Goal: Task Accomplishment & Management: Manage account settings

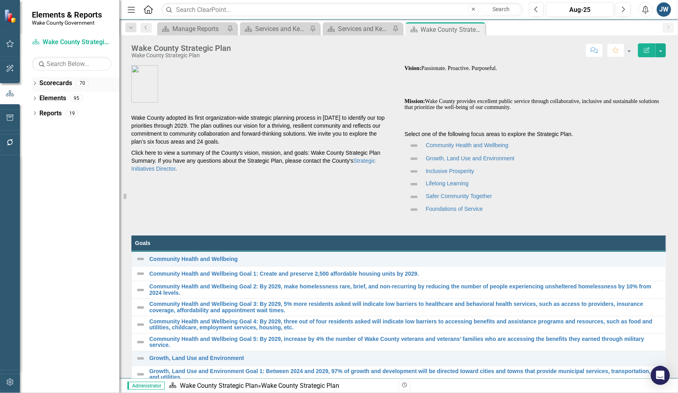
click at [33, 81] on div "Dropdown" at bounding box center [35, 84] width 6 height 7
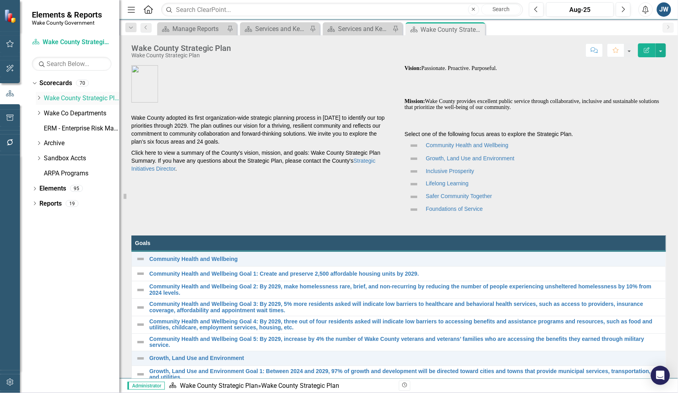
click at [40, 98] on icon "Dropdown" at bounding box center [39, 98] width 6 height 5
click at [39, 96] on icon "Dropdown" at bounding box center [38, 97] width 5 height 6
click at [39, 112] on icon "Dropdown" at bounding box center [39, 113] width 6 height 5
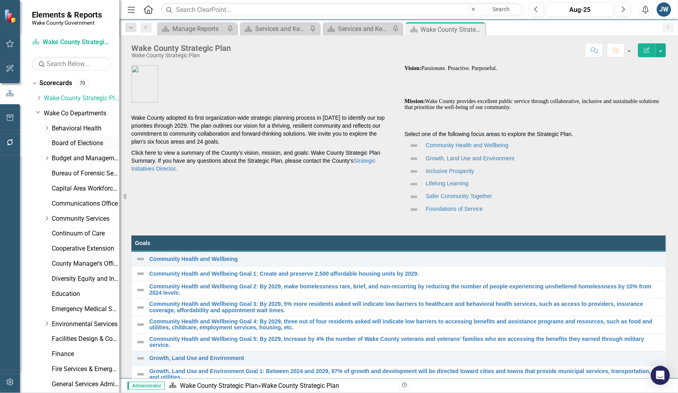
click at [57, 144] on link "Board of Elections" at bounding box center [86, 143] width 68 height 9
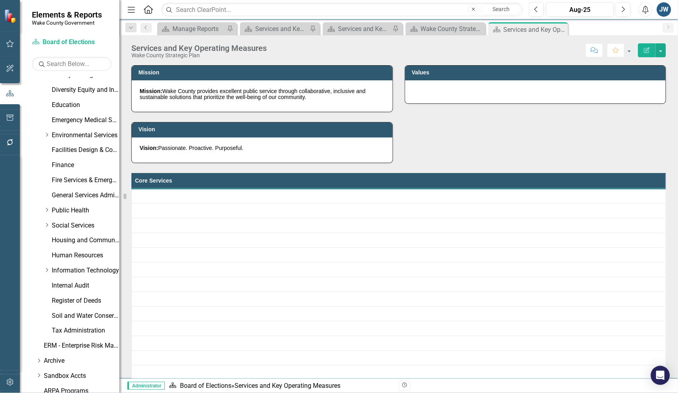
scroll to position [226, 0]
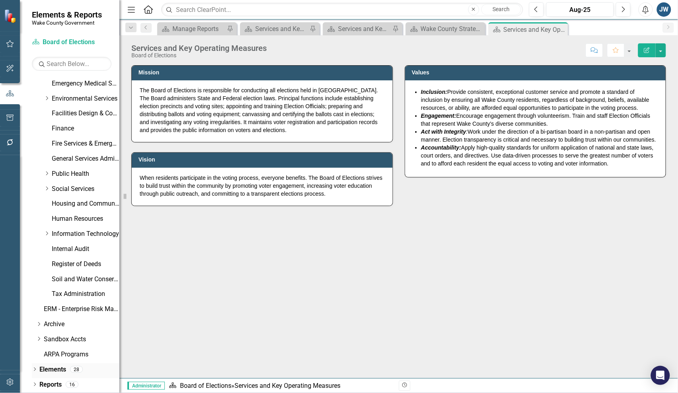
click at [34, 367] on div "Dropdown" at bounding box center [35, 370] width 6 height 7
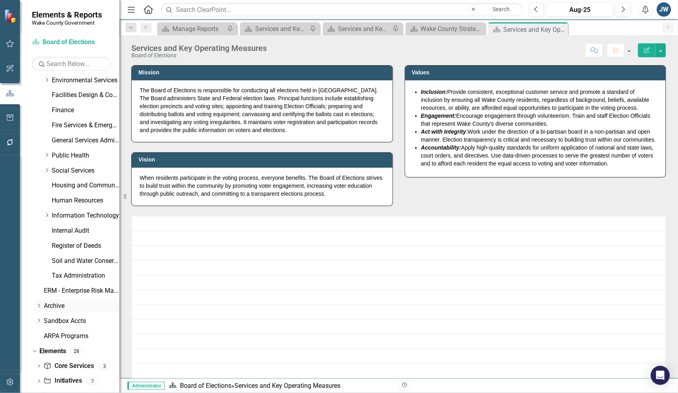
scroll to position [271, 0]
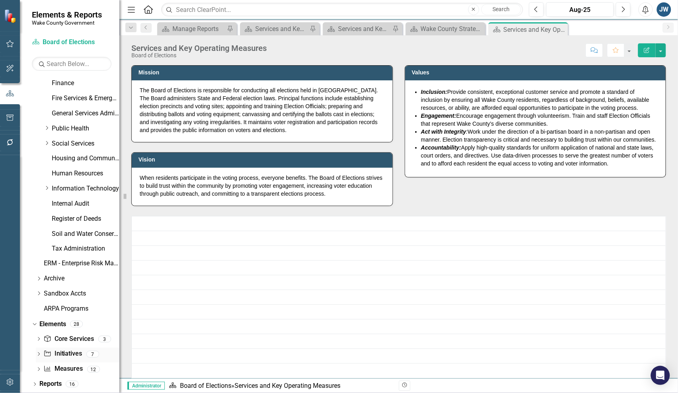
click at [68, 354] on link "Initiative Initiatives" at bounding box center [62, 354] width 39 height 9
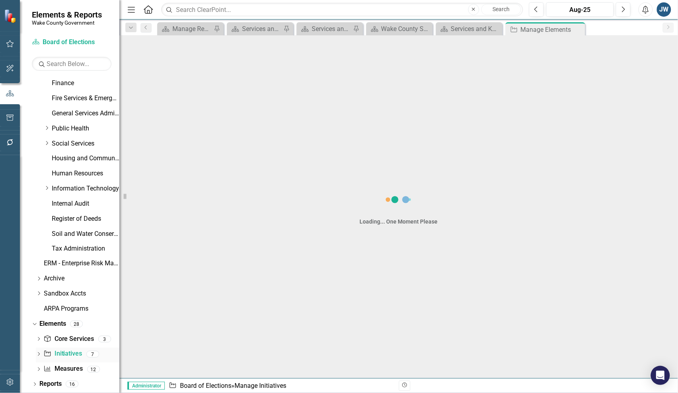
click at [37, 353] on icon "Dropdown" at bounding box center [39, 355] width 6 height 4
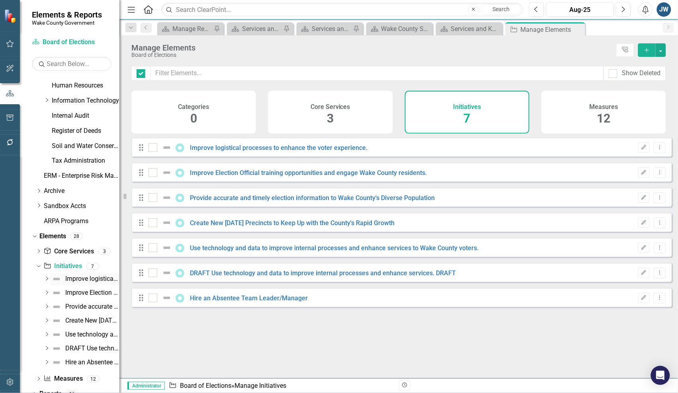
checkbox input "false"
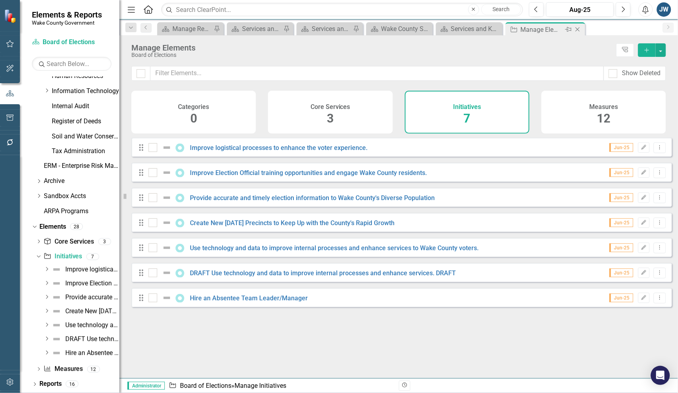
click at [570, 27] on icon "Pin" at bounding box center [568, 29] width 6 height 8
click at [323, 177] on link "Improve Election Official training opportunities and engage Wake County residen…" at bounding box center [308, 173] width 237 height 8
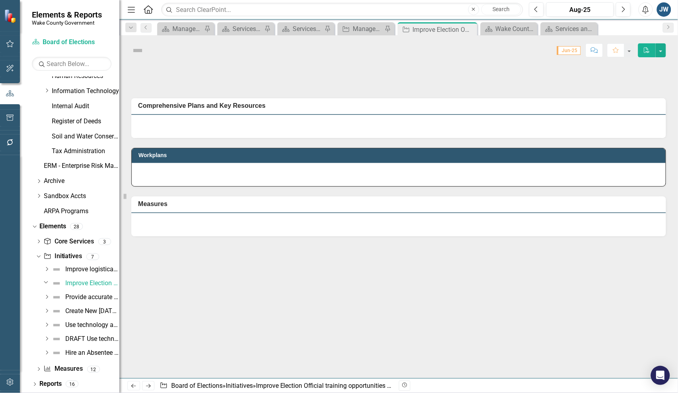
scroll to position [265, 0]
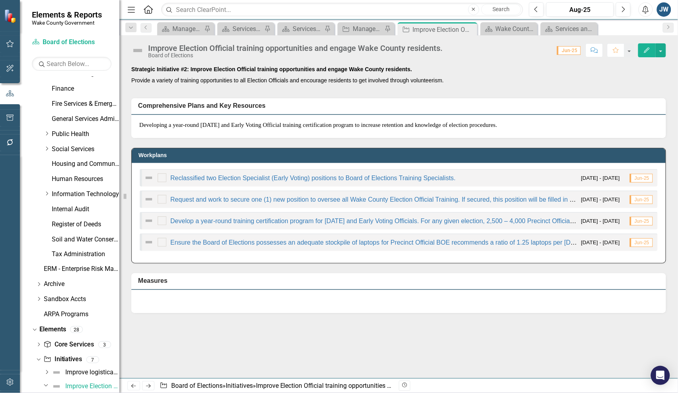
click at [642, 48] on button "Edit" at bounding box center [647, 50] width 18 height 14
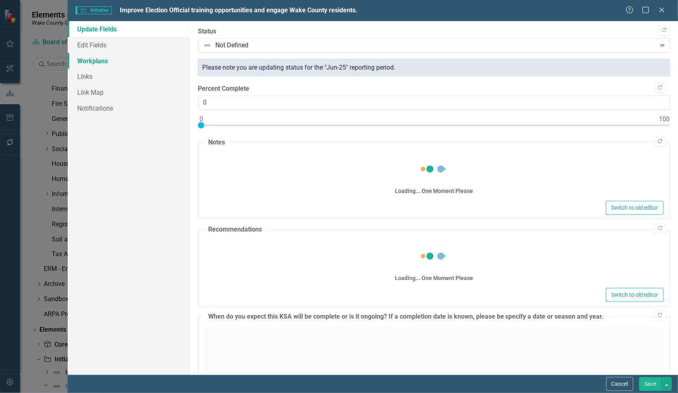
click at [94, 60] on link "Workplans" at bounding box center [129, 61] width 122 height 16
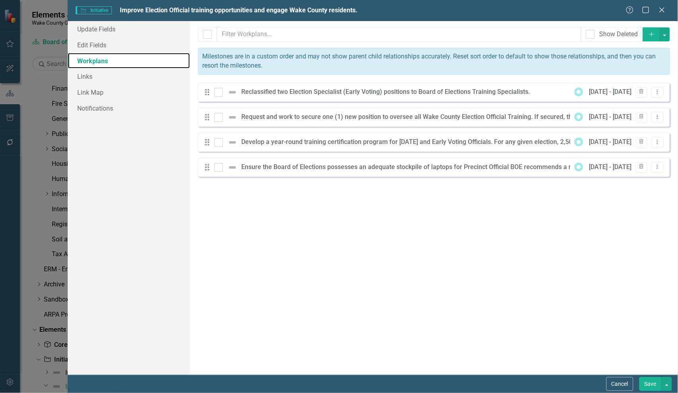
checkbox input "false"
click at [219, 92] on div at bounding box center [218, 92] width 9 height 9
click at [219, 92] on input "checkbox" at bounding box center [216, 90] width 5 height 5
checkbox input "true"
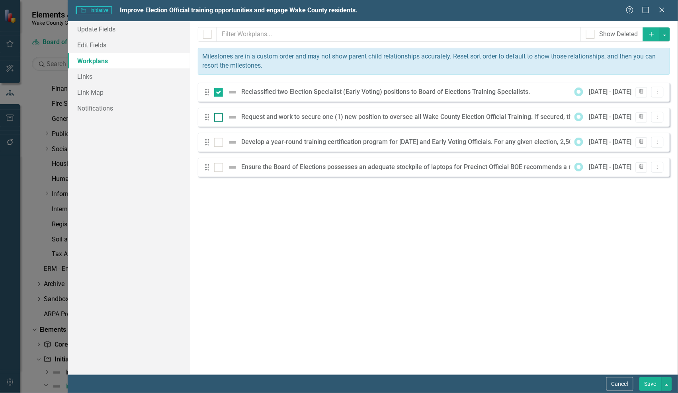
click at [219, 119] on div at bounding box center [218, 117] width 9 height 9
click at [219, 118] on input "checkbox" at bounding box center [216, 115] width 5 height 5
checkbox input "true"
click at [219, 140] on input "checkbox" at bounding box center [216, 140] width 5 height 5
checkbox input "true"
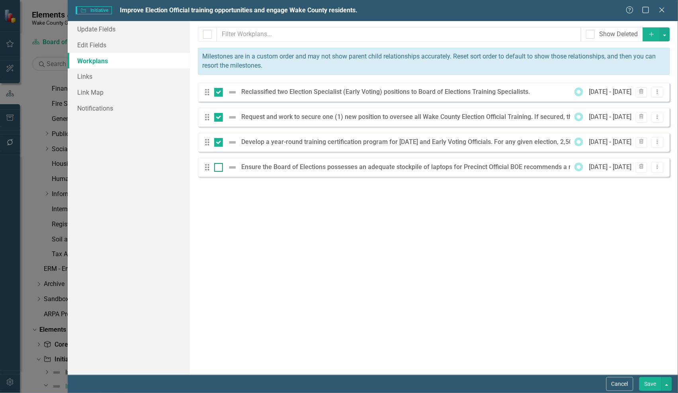
click at [221, 170] on div at bounding box center [218, 167] width 9 height 9
click at [219, 168] on input "checkbox" at bounding box center [216, 165] width 5 height 5
checkbox input "true"
click at [657, 94] on button "Dropdown Menu" at bounding box center [657, 92] width 12 height 11
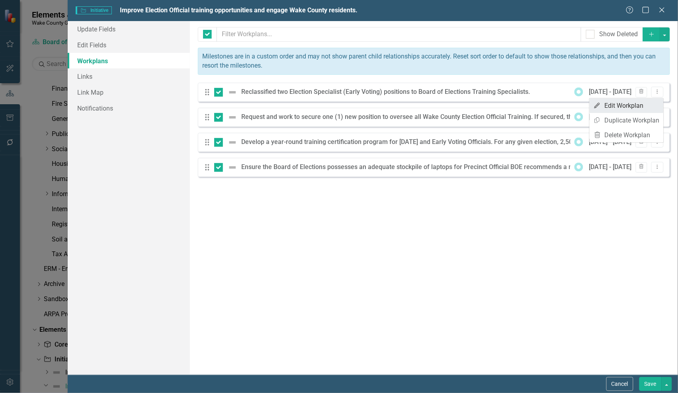
click at [635, 105] on link "Edit Edit Workplan" at bounding box center [626, 105] width 74 height 15
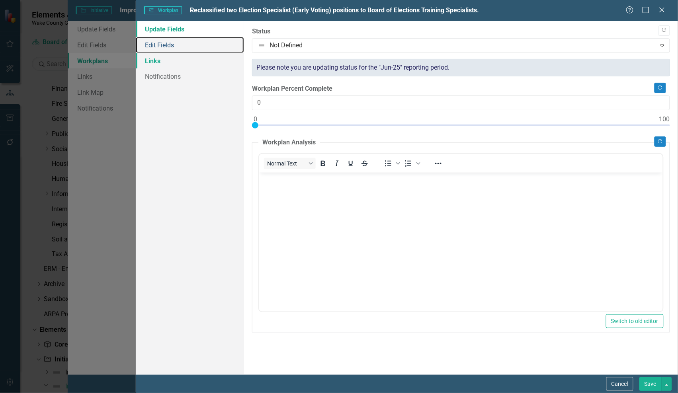
drag, startPoint x: 170, startPoint y: 46, endPoint x: 151, endPoint y: 59, distance: 22.6
click at [170, 45] on link "Edit Fields" at bounding box center [190, 45] width 108 height 16
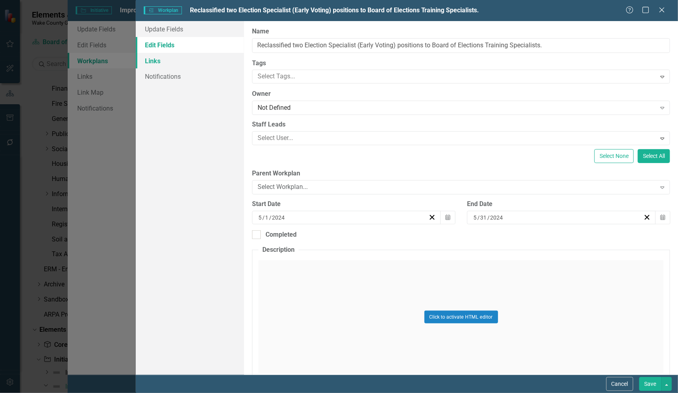
click at [153, 59] on link "Links" at bounding box center [190, 61] width 108 height 16
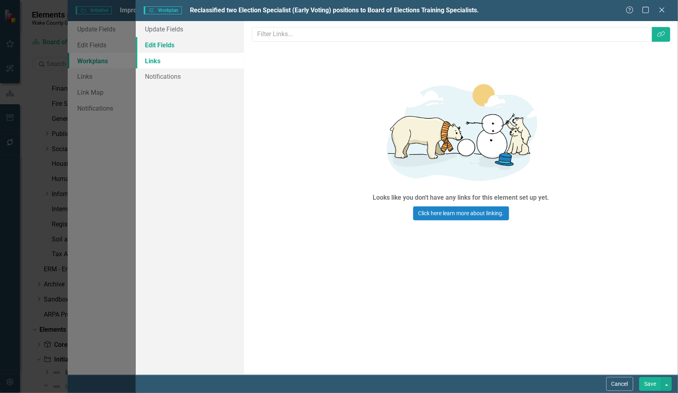
click at [170, 44] on link "Edit Fields" at bounding box center [190, 45] width 108 height 16
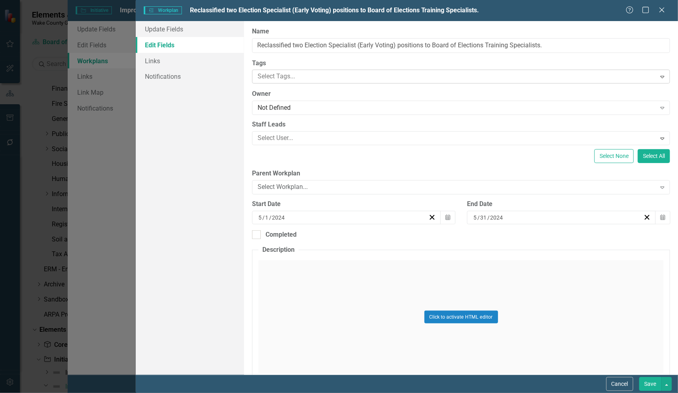
click at [295, 76] on div at bounding box center [454, 76] width 401 height 11
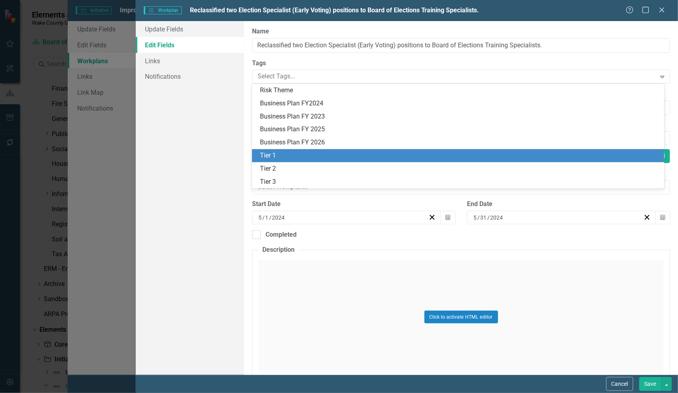
click at [293, 158] on div "Tier 1" at bounding box center [459, 155] width 399 height 9
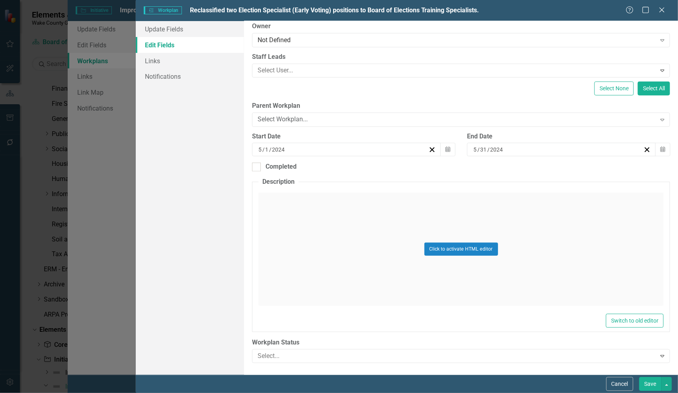
scroll to position [82, 0]
click at [651, 385] on button "Save" at bounding box center [650, 384] width 22 height 14
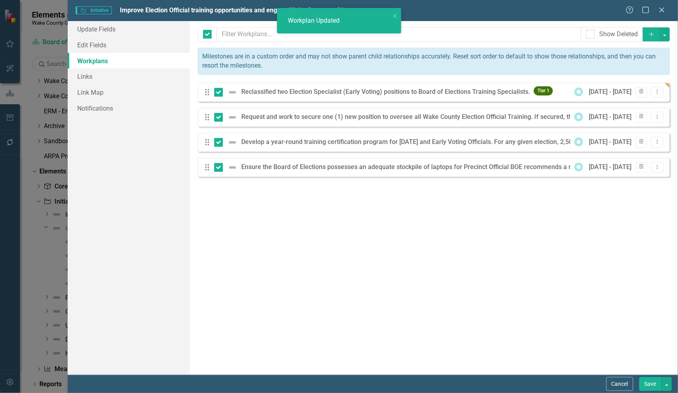
scroll to position [17, 0]
click at [215, 90] on input "checkbox" at bounding box center [216, 90] width 5 height 5
checkbox input "false"
click at [219, 92] on input "checkbox" at bounding box center [216, 90] width 5 height 5
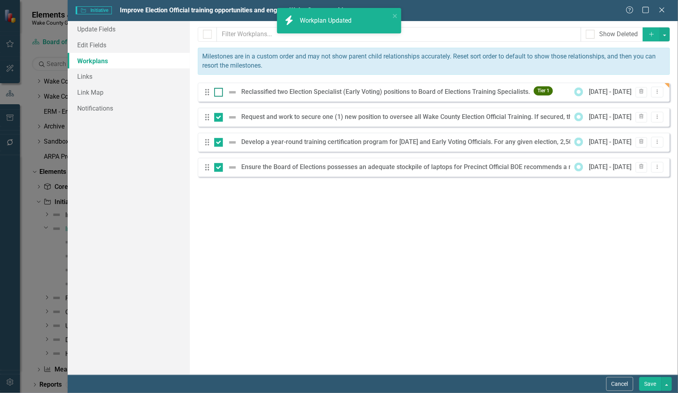
checkbox input "true"
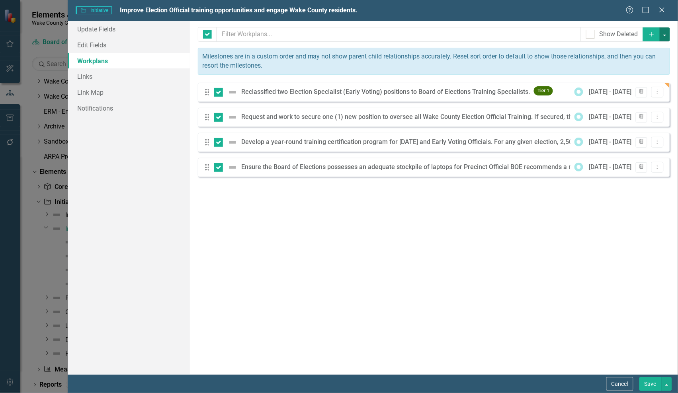
click at [665, 34] on button "button" at bounding box center [665, 34] width 10 height 14
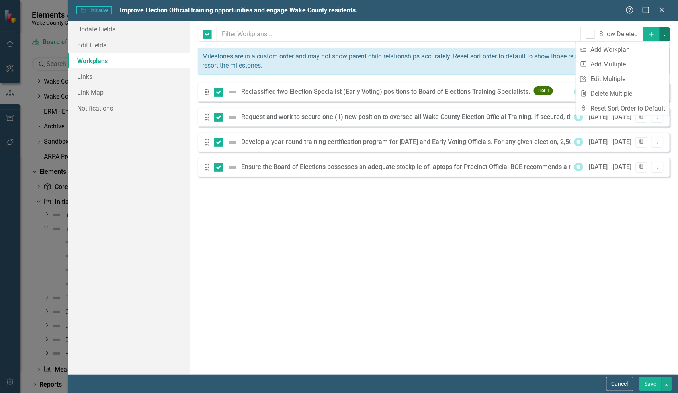
click at [665, 34] on button "button" at bounding box center [665, 34] width 10 height 14
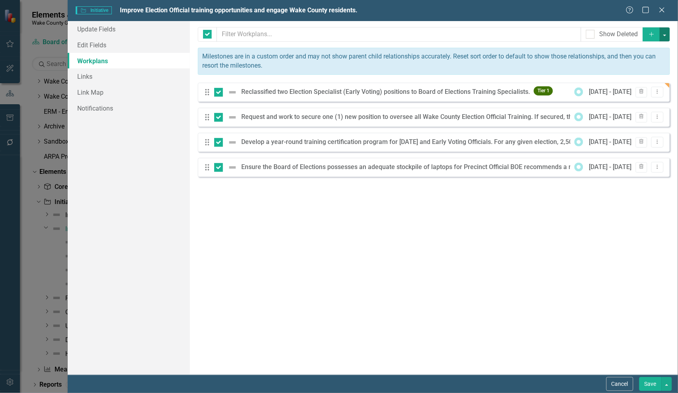
click at [665, 32] on button "button" at bounding box center [665, 34] width 10 height 14
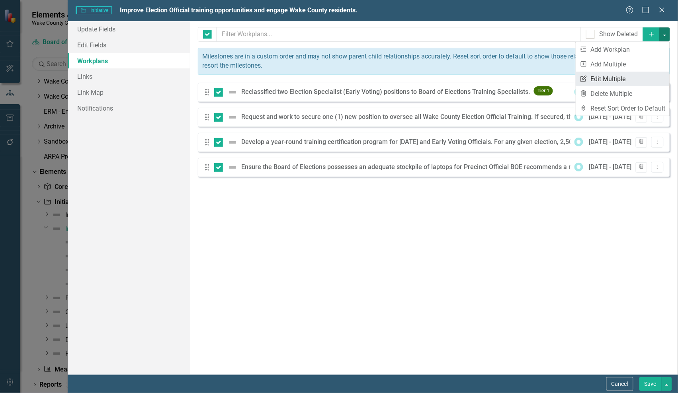
click at [614, 79] on link "Edit Multiple Edit Multiple" at bounding box center [623, 79] width 94 height 15
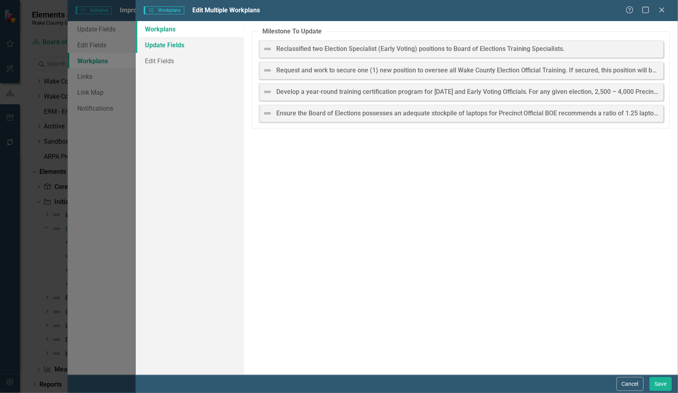
click at [185, 42] on link "Update Fields" at bounding box center [190, 45] width 108 height 16
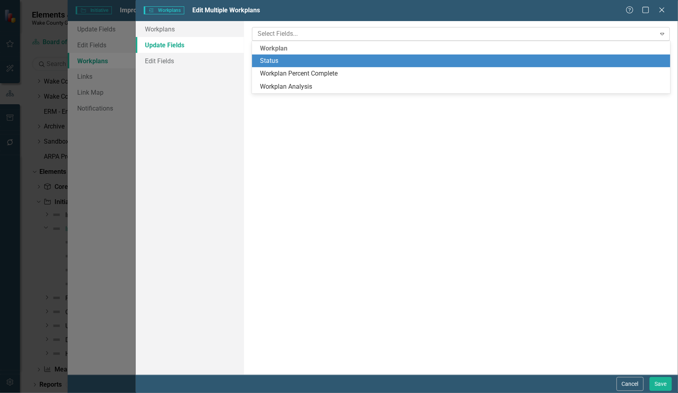
click at [322, 29] on div at bounding box center [454, 34] width 401 height 11
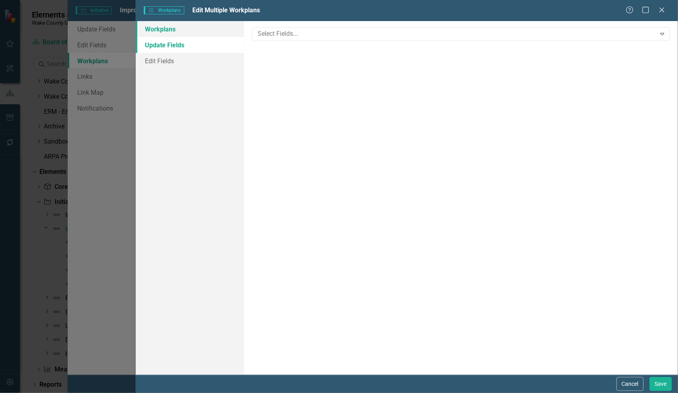
click at [178, 30] on link "Workplans" at bounding box center [190, 29] width 108 height 16
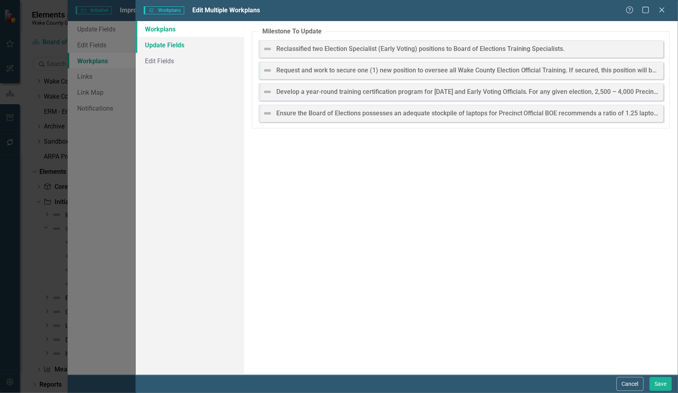
click at [179, 47] on link "Update Fields" at bounding box center [190, 45] width 108 height 16
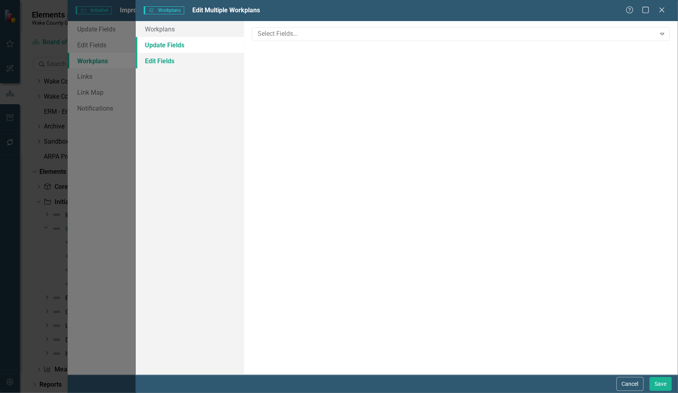
click at [175, 60] on link "Edit Fields" at bounding box center [190, 61] width 108 height 16
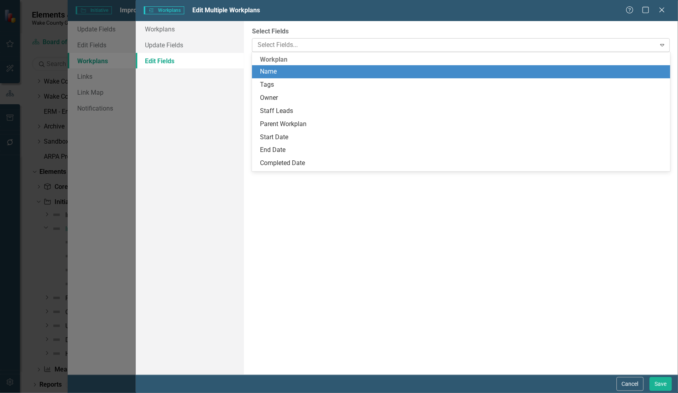
click at [287, 38] on div "Select Fields... Expand" at bounding box center [461, 45] width 418 height 14
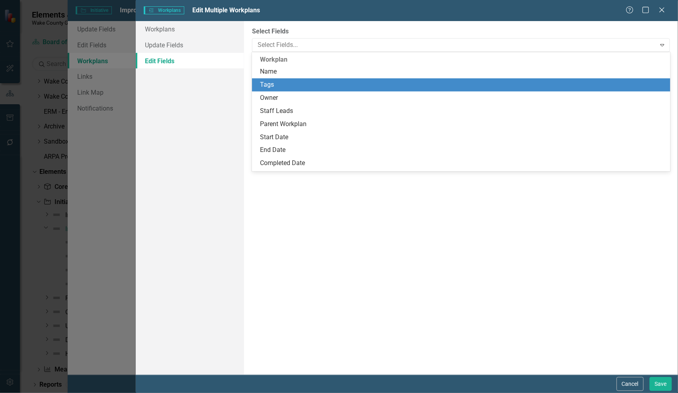
click at [281, 84] on div "Tags" at bounding box center [462, 84] width 405 height 9
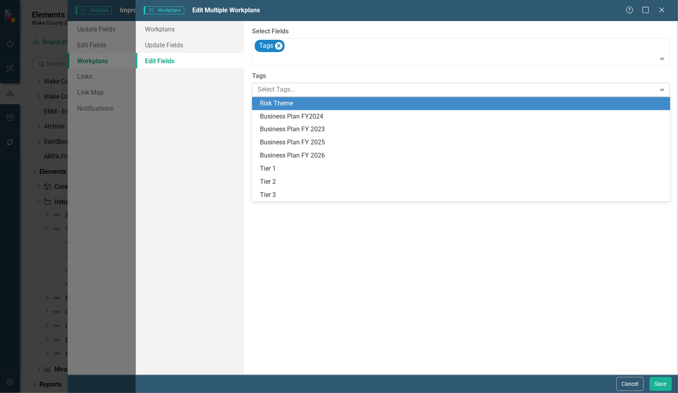
click at [319, 88] on div at bounding box center [454, 89] width 401 height 11
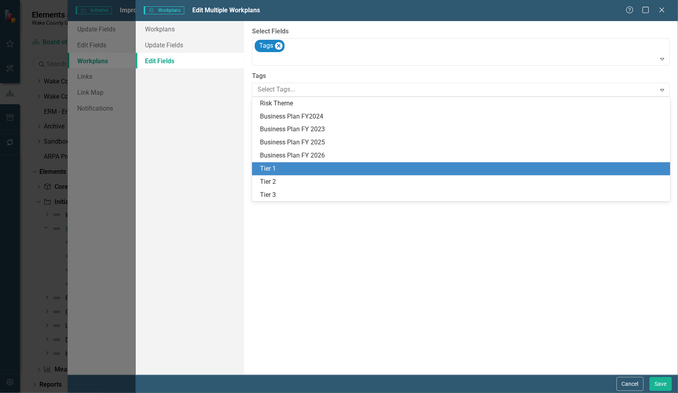
click at [308, 170] on div "Tier 1" at bounding box center [462, 168] width 405 height 9
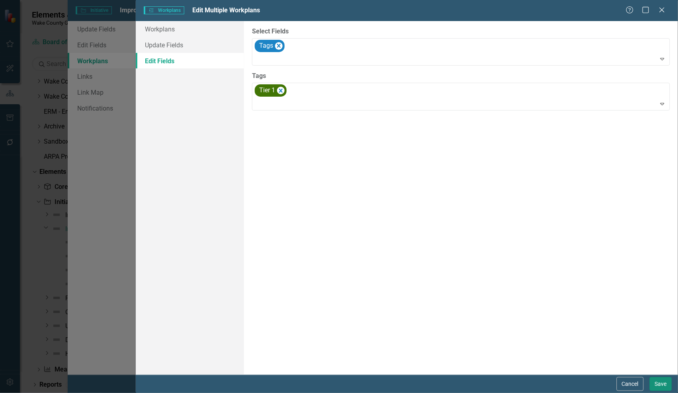
click at [663, 387] on button "Save" at bounding box center [661, 384] width 22 height 14
checkbox input "false"
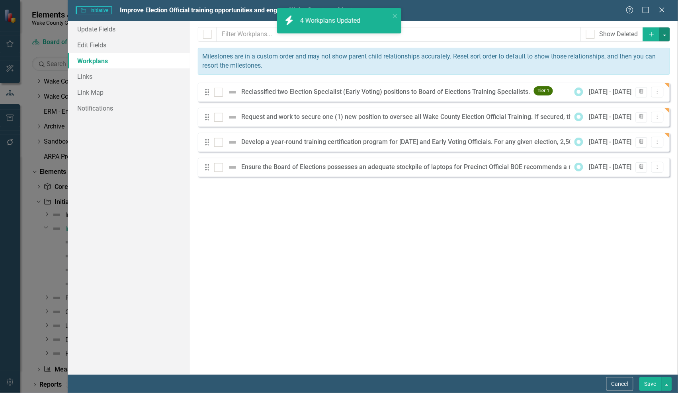
checkbox input "false"
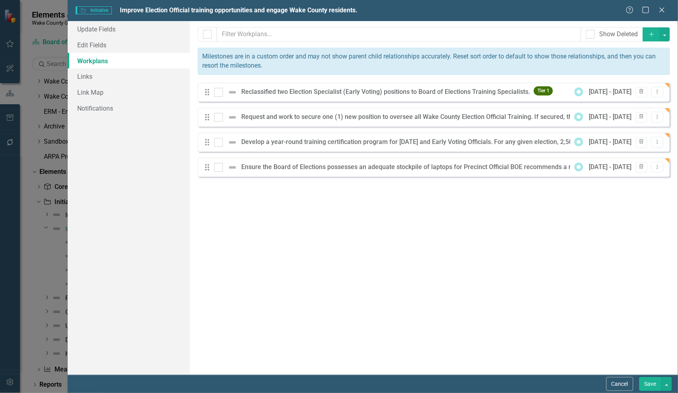
click at [648, 384] on button "Save" at bounding box center [650, 384] width 22 height 14
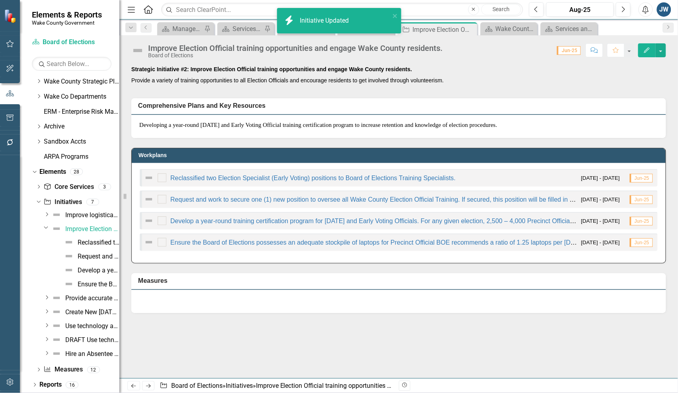
click at [644, 49] on icon "Edit" at bounding box center [646, 50] width 7 height 6
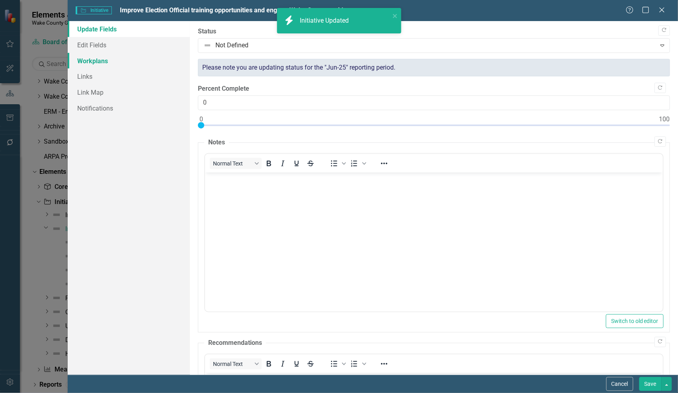
scroll to position [0, 0]
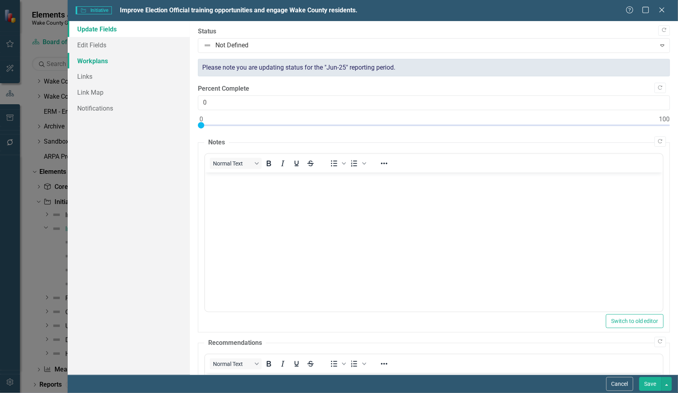
click at [74, 53] on link "Workplans" at bounding box center [129, 61] width 122 height 16
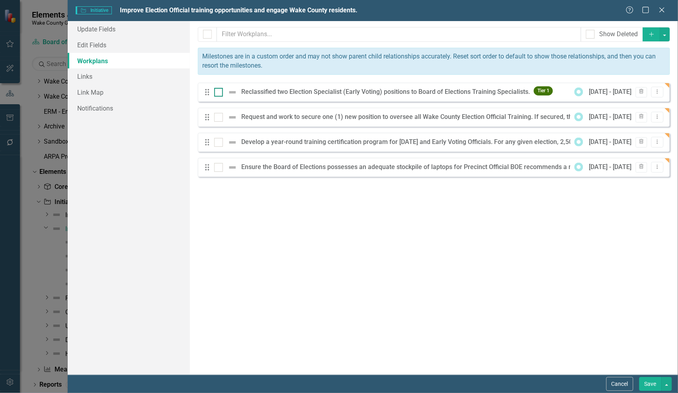
click at [221, 95] on div at bounding box center [218, 92] width 9 height 9
click at [219, 93] on input "checkbox" at bounding box center [216, 90] width 5 height 5
checkbox input "true"
click at [219, 116] on input "checkbox" at bounding box center [216, 115] width 5 height 5
checkbox input "true"
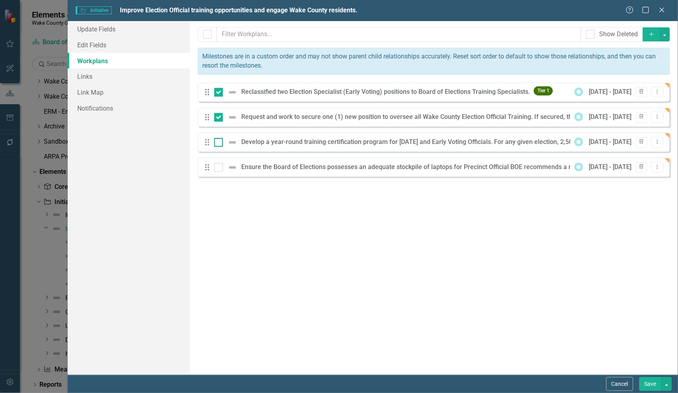
click at [221, 141] on div at bounding box center [218, 142] width 9 height 9
click at [219, 141] on input "checkbox" at bounding box center [216, 140] width 5 height 5
checkbox input "true"
click at [224, 168] on div at bounding box center [227, 168] width 27 height 10
click at [219, 168] on input "checkbox" at bounding box center [216, 165] width 5 height 5
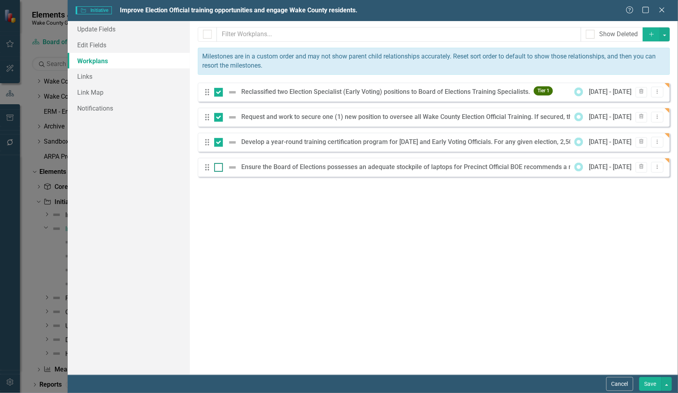
checkbox input "true"
click at [218, 94] on div at bounding box center [218, 92] width 9 height 9
click at [218, 93] on input "checkbox" at bounding box center [216, 90] width 5 height 5
checkbox input "false"
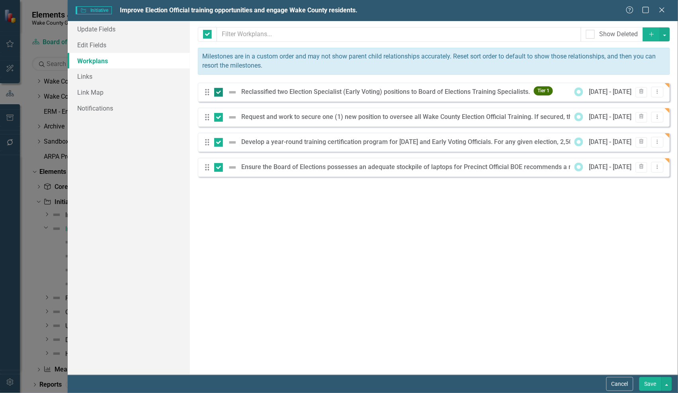
checkbox input "false"
click at [663, 35] on button "button" at bounding box center [665, 34] width 10 height 14
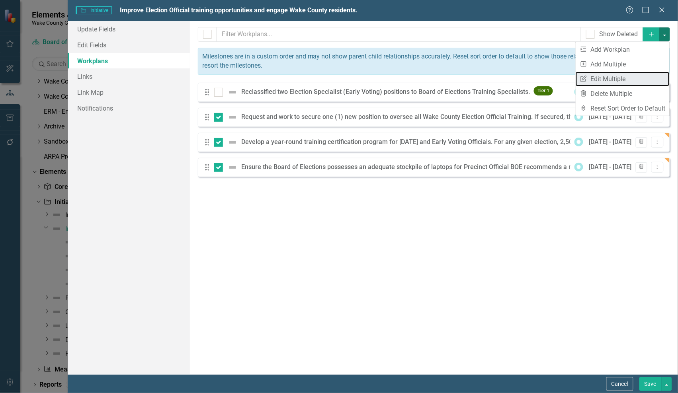
click at [609, 78] on link "Edit Multiple Edit Multiple" at bounding box center [623, 79] width 94 height 15
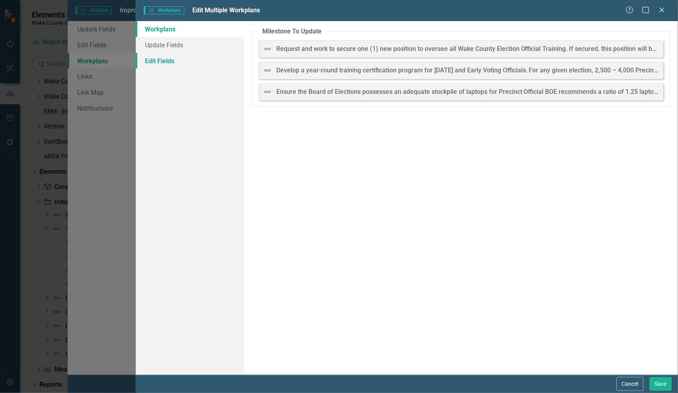
click at [154, 59] on link "Edit Fields" at bounding box center [190, 61] width 108 height 16
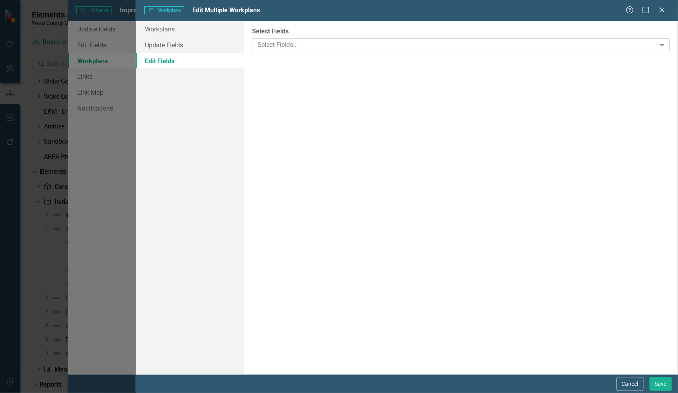
click at [275, 47] on div at bounding box center [454, 45] width 401 height 11
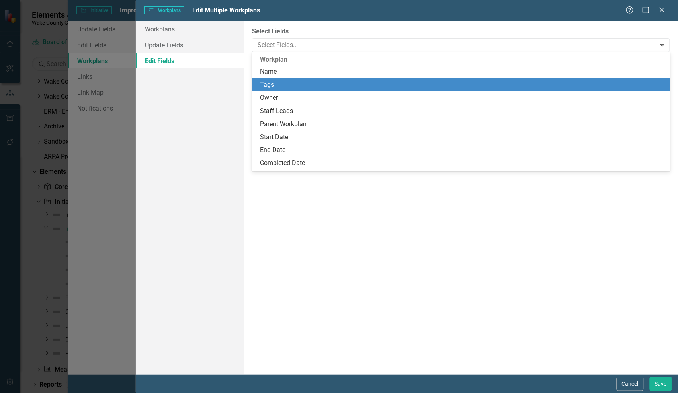
click at [273, 83] on div "Tags" at bounding box center [462, 84] width 405 height 9
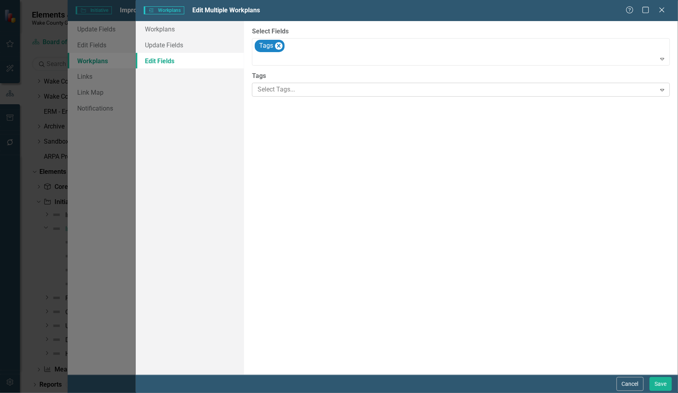
click at [301, 89] on div at bounding box center [454, 89] width 401 height 11
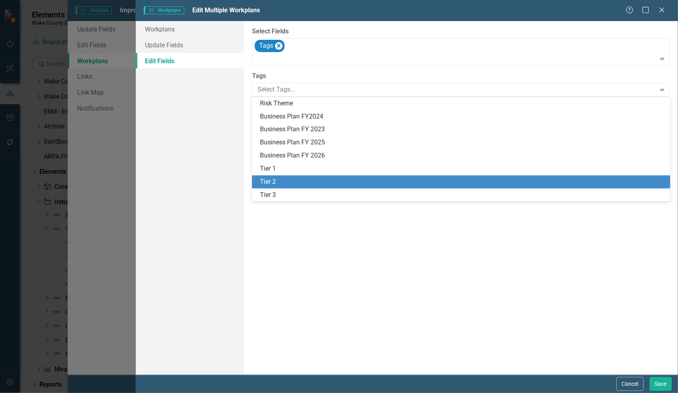
click at [291, 179] on div "Tier 2" at bounding box center [462, 182] width 405 height 9
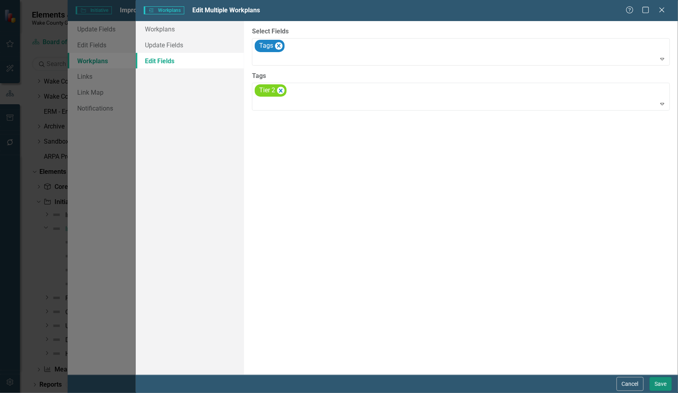
click at [661, 379] on button "Save" at bounding box center [661, 384] width 22 height 14
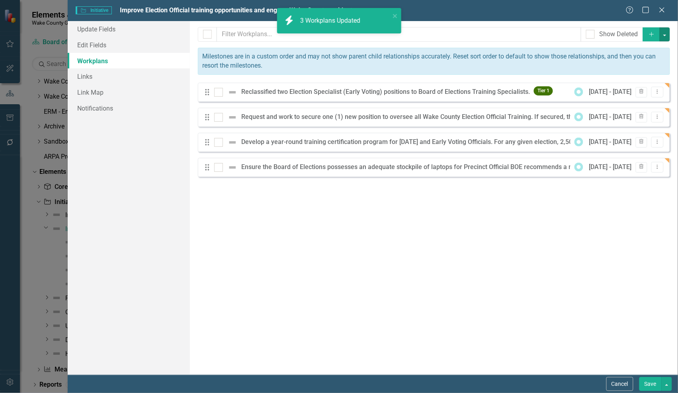
checkbox input "false"
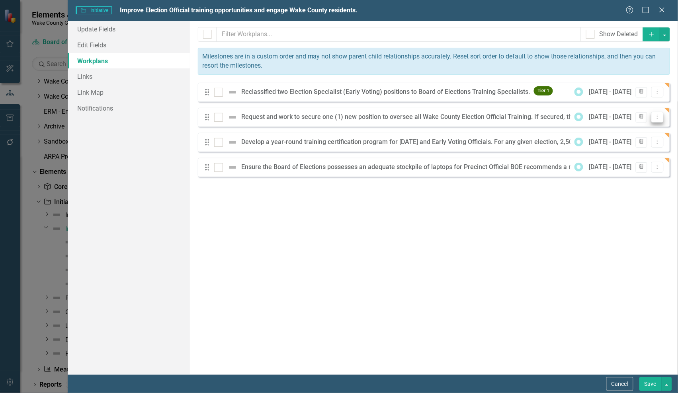
click at [655, 117] on icon "Dropdown Menu" at bounding box center [657, 116] width 7 height 5
click at [635, 130] on link "Edit Edit Workplan" at bounding box center [626, 131] width 74 height 15
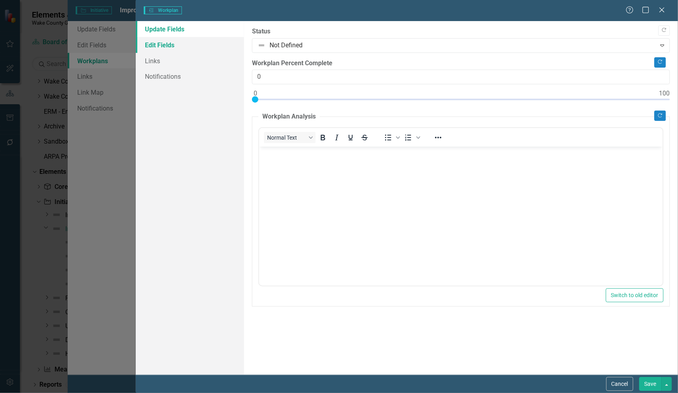
click at [154, 44] on link "Edit Fields" at bounding box center [190, 45] width 108 height 16
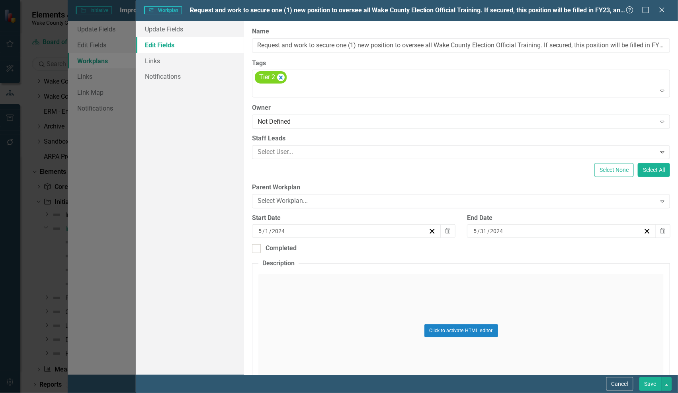
click at [655, 383] on button "Save" at bounding box center [650, 384] width 22 height 14
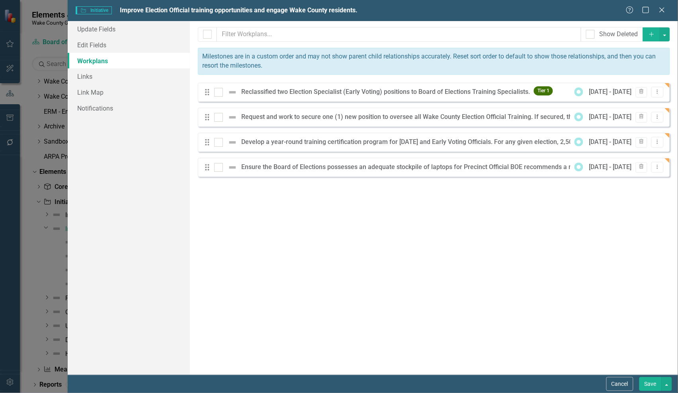
click at [649, 382] on button "Save" at bounding box center [650, 384] width 22 height 14
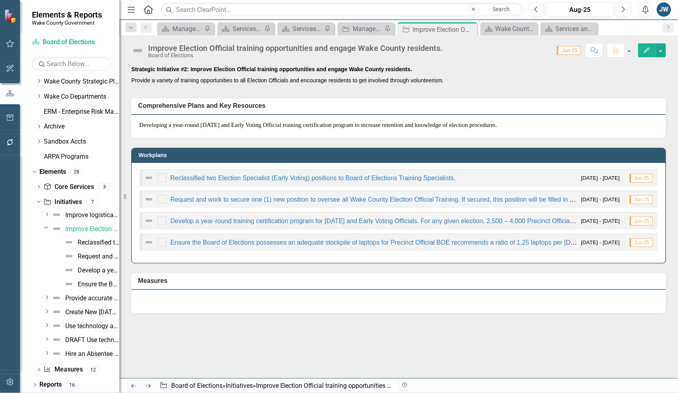
click at [643, 53] on icon "Edit" at bounding box center [646, 50] width 7 height 6
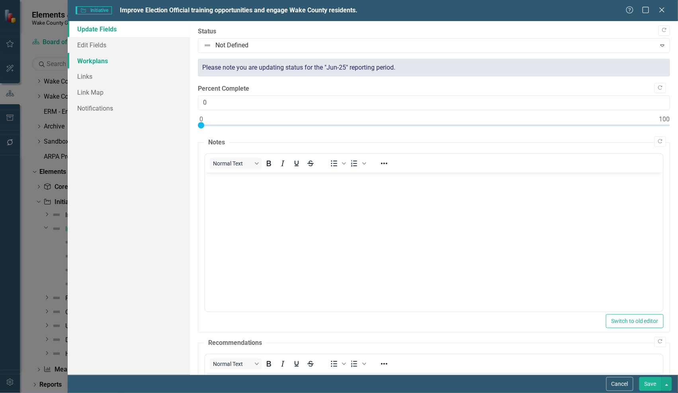
click at [96, 60] on link "Workplans" at bounding box center [129, 61] width 122 height 16
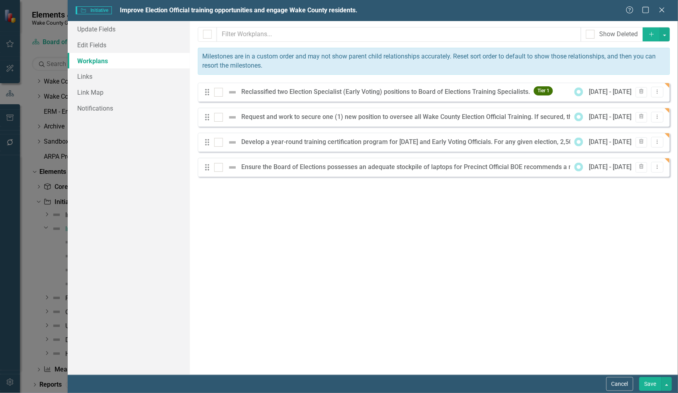
click at [663, 4] on div "Initiative Initiative Improve Election Official training opportunities and enga…" at bounding box center [373, 10] width 610 height 21
click at [661, 8] on icon "Close" at bounding box center [662, 10] width 10 height 8
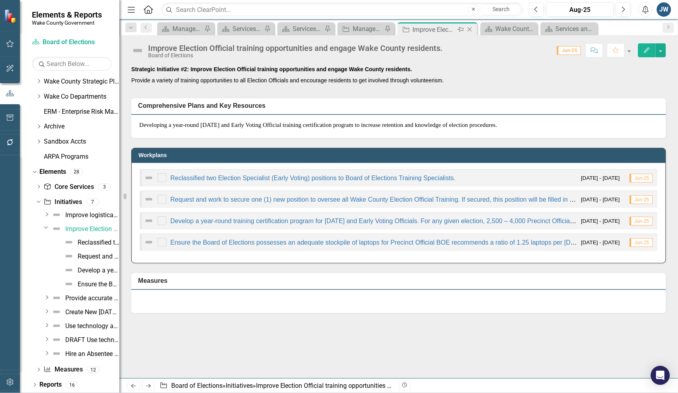
click at [438, 29] on div "Improve Election Official training opportunities and engage Wake County residen…" at bounding box center [434, 30] width 43 height 10
click at [470, 29] on icon at bounding box center [470, 29] width 4 height 4
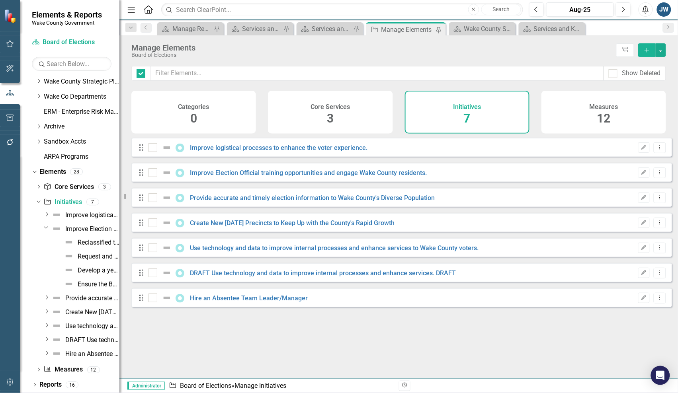
checkbox input "false"
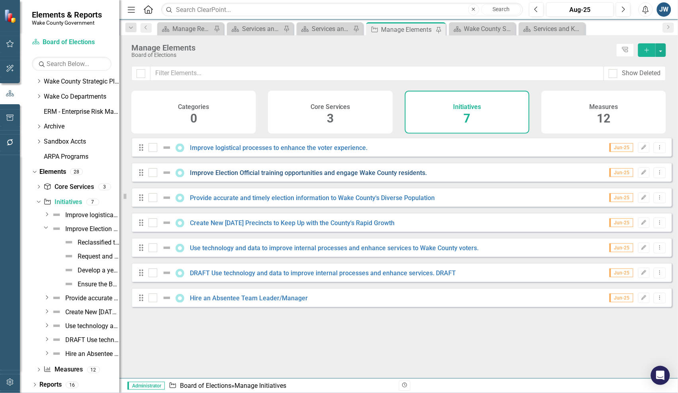
click at [227, 178] on div "Drag Improve Election Official training opportunities and engage Wake County re…" at bounding box center [401, 172] width 541 height 19
click at [227, 176] on link "Improve Election Official training opportunities and engage Wake County residen…" at bounding box center [308, 173] width 237 height 8
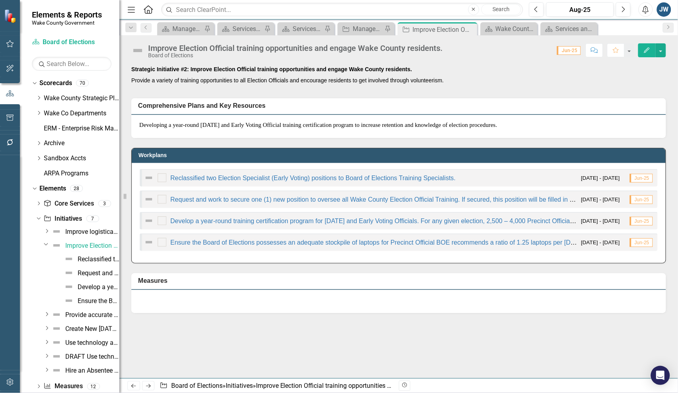
click at [644, 48] on icon "Edit" at bounding box center [646, 50] width 7 height 6
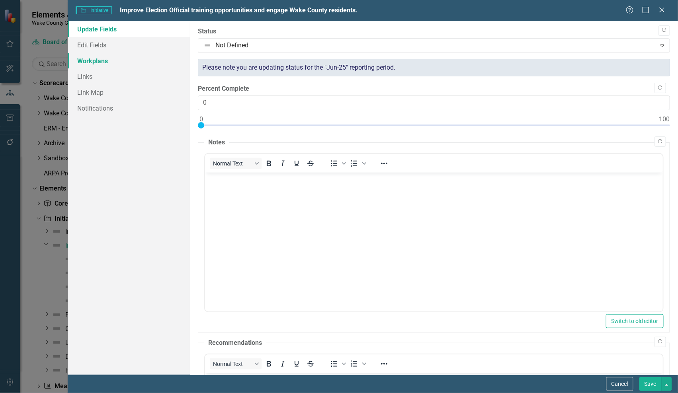
click at [92, 63] on link "Workplans" at bounding box center [129, 61] width 122 height 16
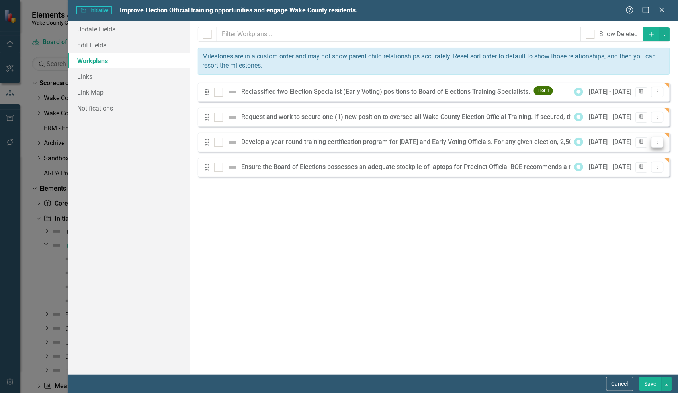
click at [654, 142] on icon "Dropdown Menu" at bounding box center [657, 141] width 7 height 5
click at [628, 154] on link "Edit Edit Workplan" at bounding box center [626, 156] width 74 height 15
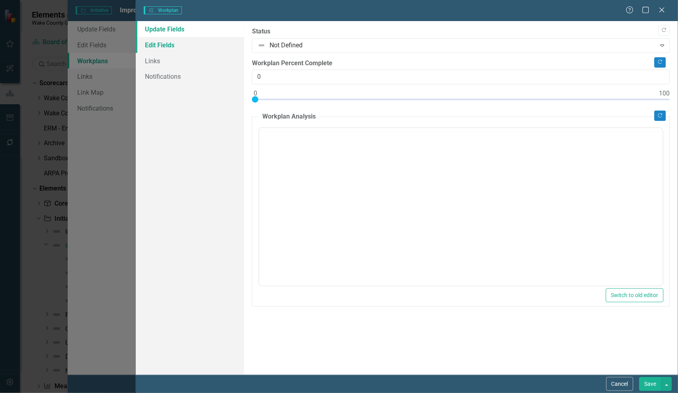
click at [158, 44] on link "Edit Fields" at bounding box center [190, 45] width 108 height 16
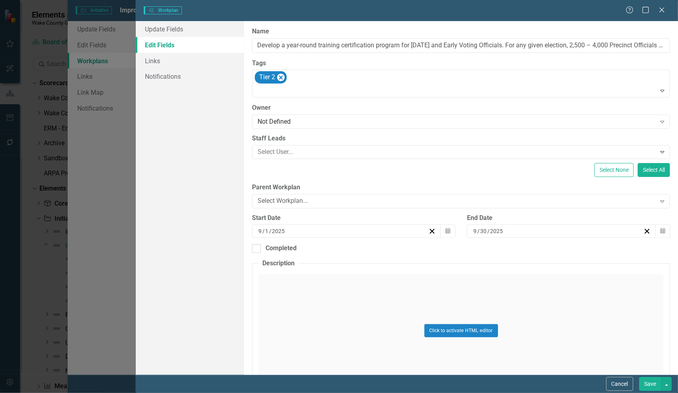
type input "Develop a year-round training certification program for [DATE] and Early Voting…"
type input "8"
type input "2022"
type input "6"
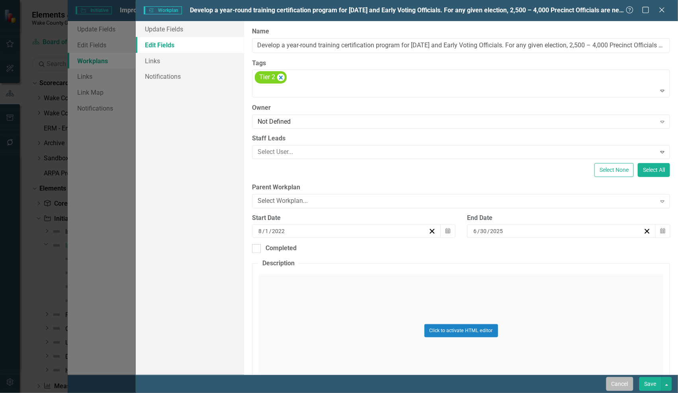
drag, startPoint x: 618, startPoint y: 385, endPoint x: 623, endPoint y: 381, distance: 6.5
click at [619, 384] on button "Cancel" at bounding box center [619, 384] width 27 height 14
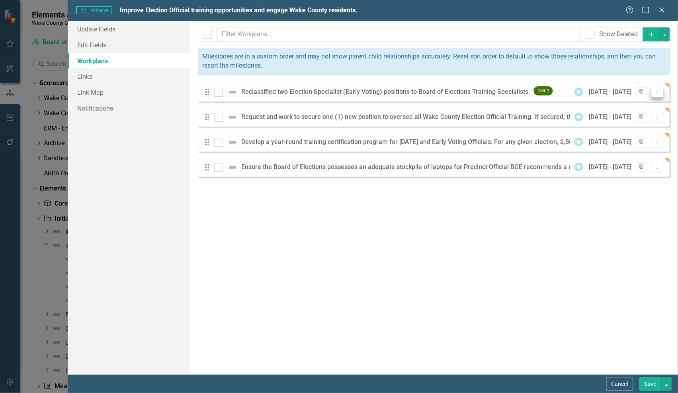
click at [657, 92] on icon "Dropdown Menu" at bounding box center [657, 91] width 7 height 5
click at [623, 106] on link "Edit Edit Workplan" at bounding box center [626, 105] width 74 height 15
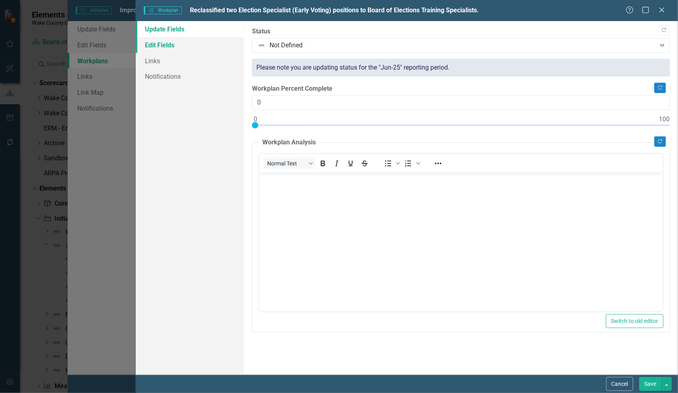
click at [164, 42] on link "Edit Fields" at bounding box center [190, 45] width 108 height 16
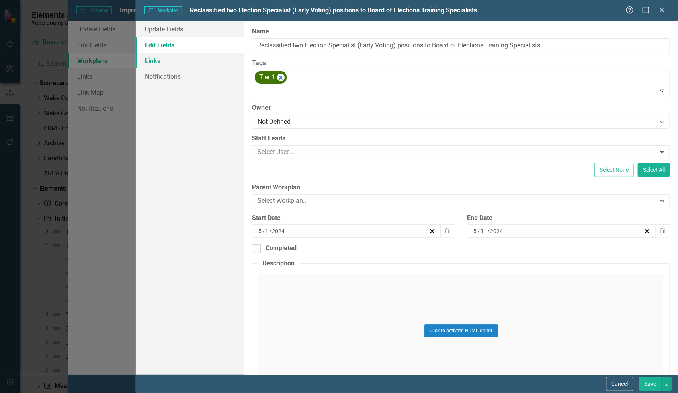
click at [152, 59] on link "Links" at bounding box center [190, 61] width 108 height 16
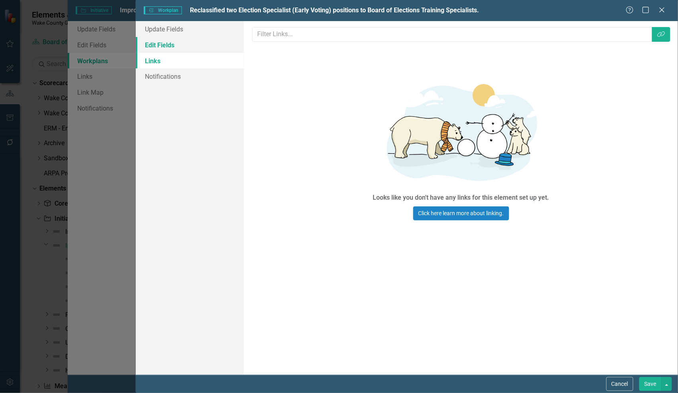
click at [157, 46] on link "Edit Fields" at bounding box center [190, 45] width 108 height 16
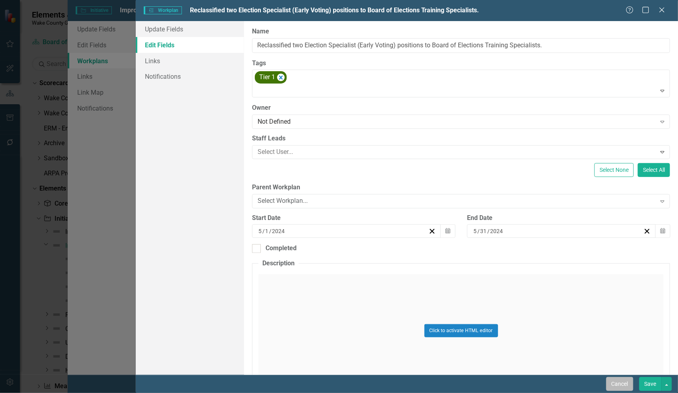
click at [616, 386] on button "Cancel" at bounding box center [619, 384] width 27 height 14
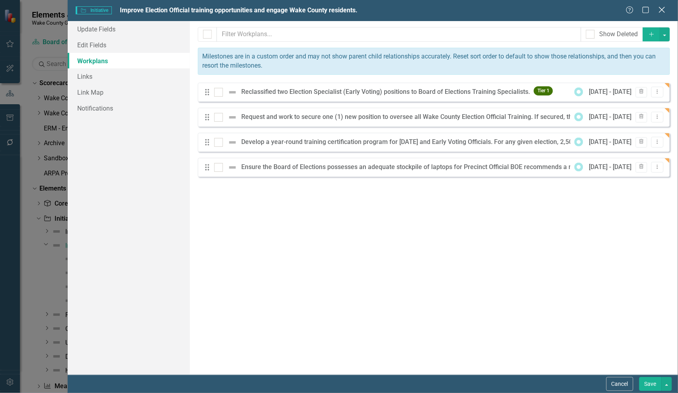
click at [663, 11] on icon "Close" at bounding box center [662, 10] width 10 height 8
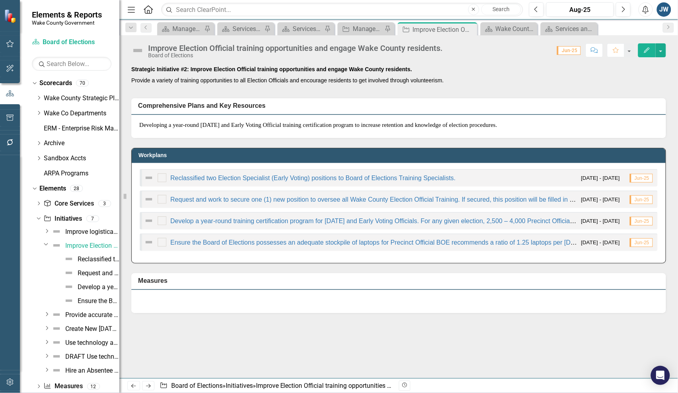
drag, startPoint x: 391, startPoint y: 297, endPoint x: 413, endPoint y: 310, distance: 25.5
click at [415, 310] on div "Strategic Initiative #2: Improve Election Official training opportunities and e…" at bounding box center [398, 184] width 546 height 258
click at [403, 299] on div at bounding box center [398, 301] width 535 height 23
click at [86, 257] on div "Reclassified two Election Specialist (Early Voting) positions to Board of Elect…" at bounding box center [99, 259] width 42 height 7
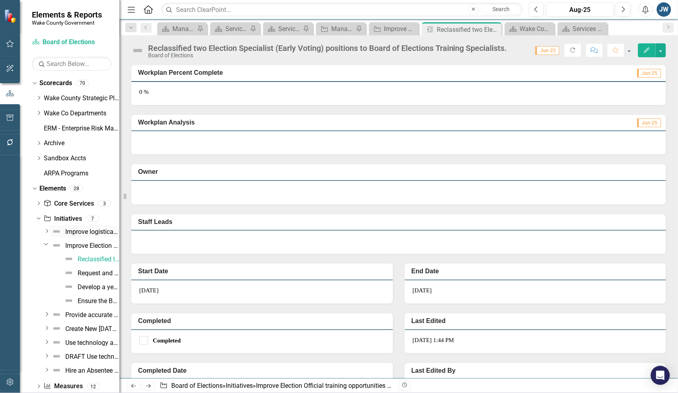
click at [76, 230] on div "Improve logistical processes to enhance the voter experience." at bounding box center [92, 231] width 54 height 7
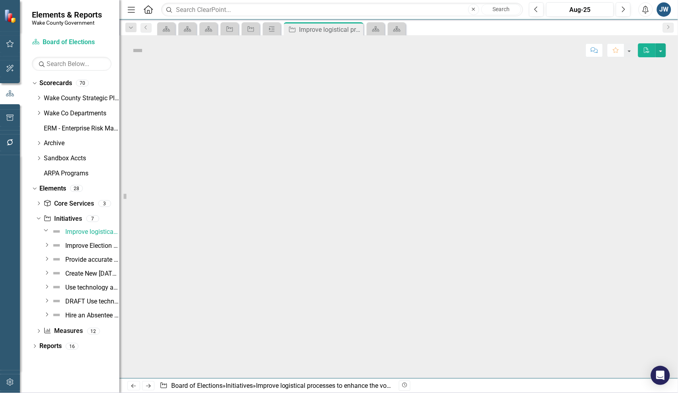
click at [46, 231] on icon "Dropdown" at bounding box center [46, 230] width 5 height 6
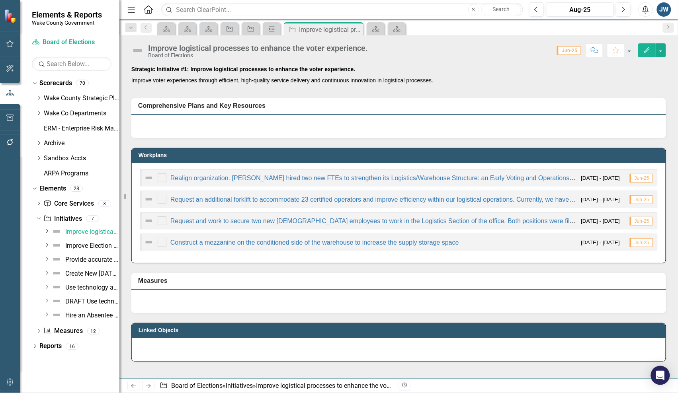
click at [48, 230] on icon "Dropdown" at bounding box center [47, 231] width 6 height 5
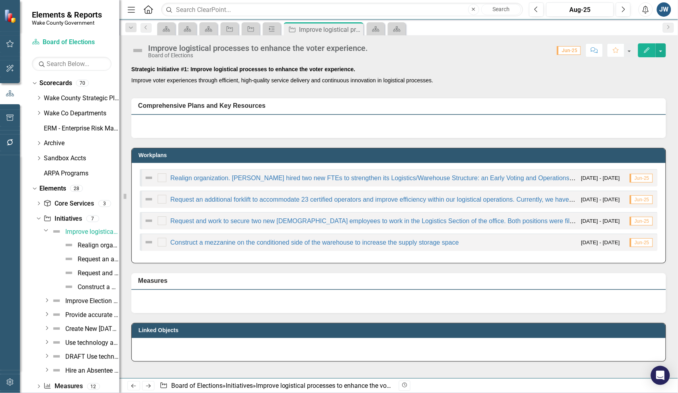
click at [507, 60] on div "Improve logistical processes to enhance the voter experience. Board of Election…" at bounding box center [398, 206] width 558 height 343
click at [495, 75] on p "Improve voter experiences through efficient, high-quality service delivery and …" at bounding box center [398, 80] width 535 height 10
